Goal: Task Accomplishment & Management: Manage account settings

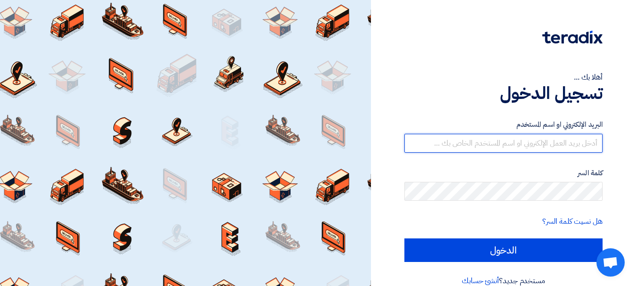
click at [535, 134] on input "text" at bounding box center [503, 143] width 198 height 19
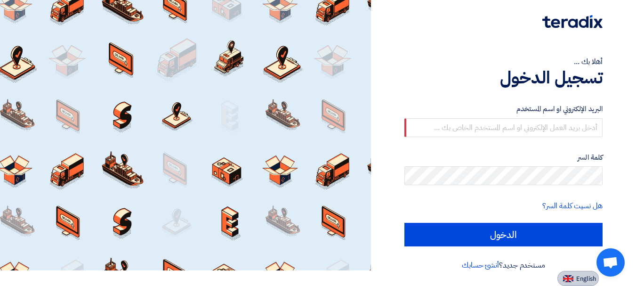
click at [583, 283] on button "English" at bounding box center [577, 278] width 41 height 15
type input "Sign in"
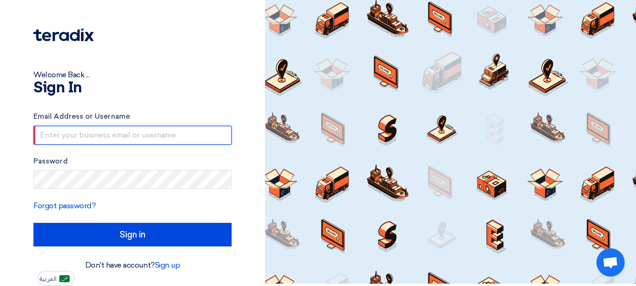
drag, startPoint x: 163, startPoint y: 140, endPoint x: 137, endPoint y: 136, distance: 25.8
click at [137, 136] on input "text" at bounding box center [132, 135] width 198 height 19
type input "[PERSON_NAME][EMAIL_ADDRESS][PERSON_NAME][DOMAIN_NAME]"
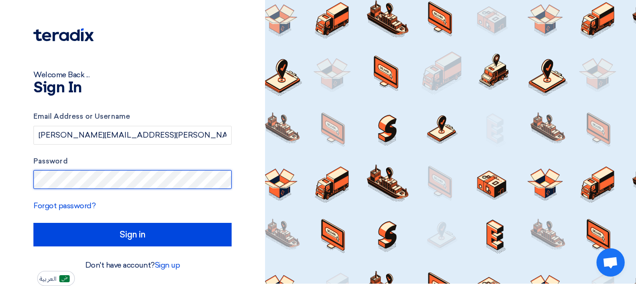
click at [33, 223] on input "Sign in" at bounding box center [132, 235] width 198 height 24
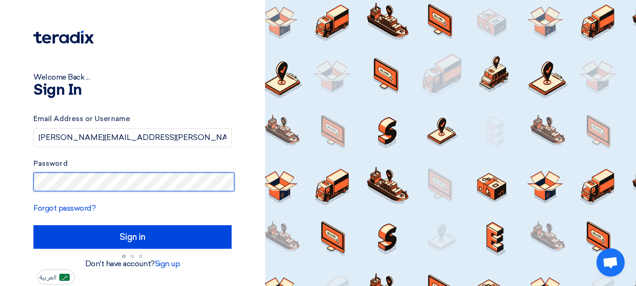
scroll to position [0, 0]
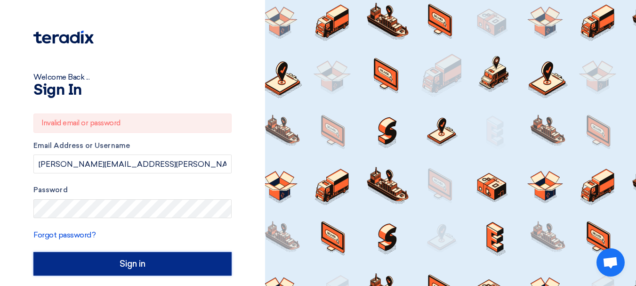
click at [148, 263] on input "Sign in" at bounding box center [132, 264] width 198 height 24
click at [120, 265] on input "Sign in" at bounding box center [132, 264] width 198 height 24
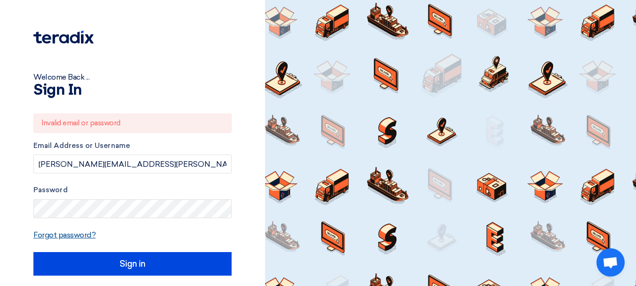
click at [71, 234] on link "Forgot password?" at bounding box center [64, 234] width 62 height 9
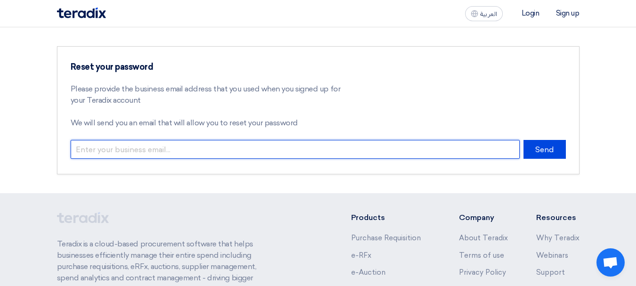
click at [177, 154] on input "email" at bounding box center [295, 149] width 449 height 19
type input "[PERSON_NAME][EMAIL_ADDRESS][PERSON_NAME][DOMAIN_NAME]"
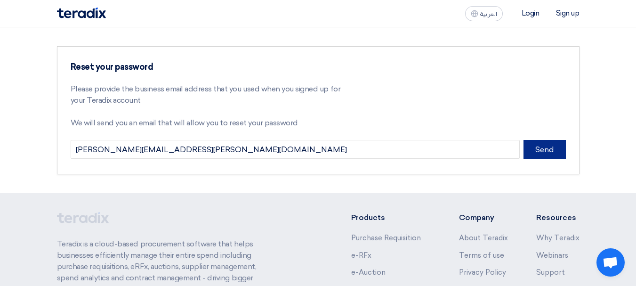
click at [550, 153] on button "Send" at bounding box center [544, 149] width 42 height 19
